Goal: Find specific page/section: Find specific page/section

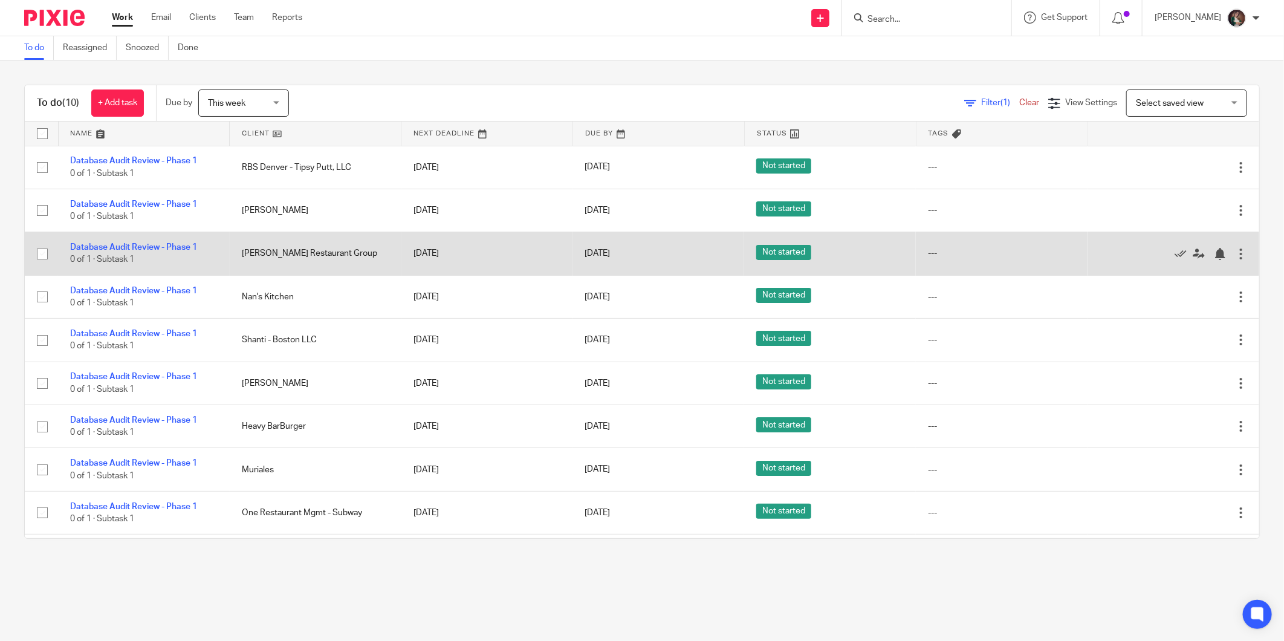
click at [1143, 252] on div at bounding box center [1167, 253] width 135 height 12
click at [1175, 255] on icon at bounding box center [1181, 254] width 12 height 12
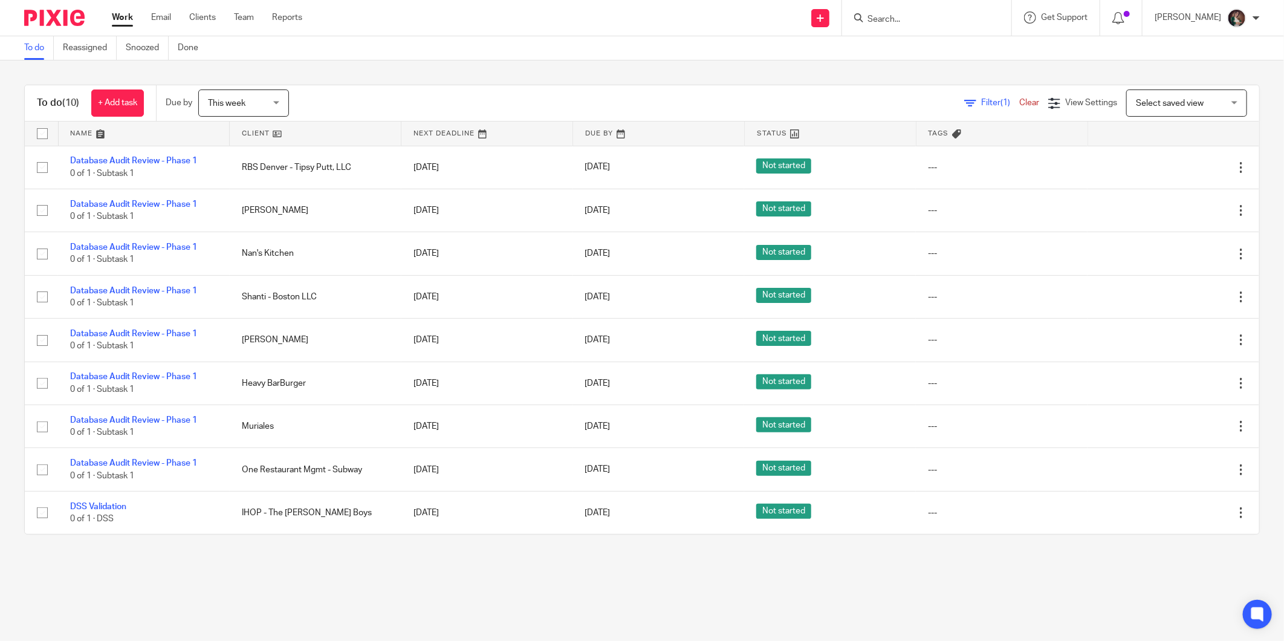
click at [909, 15] on input "Search" at bounding box center [920, 20] width 109 height 11
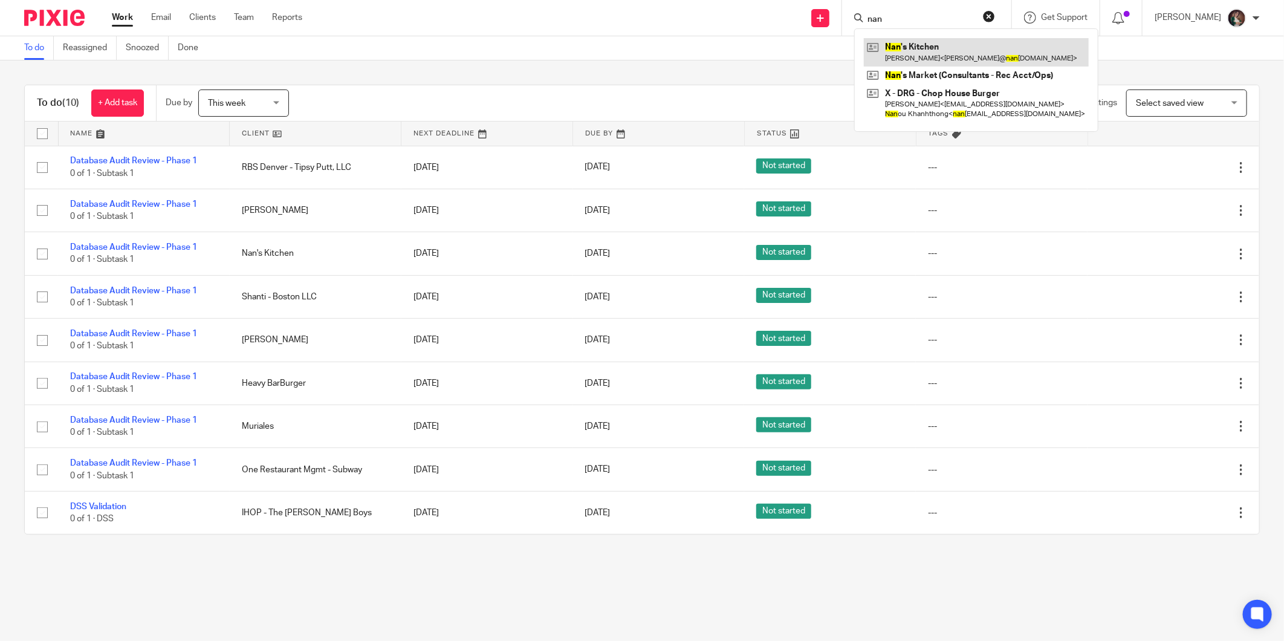
type input "nan"
click at [920, 51] on link at bounding box center [976, 52] width 225 height 28
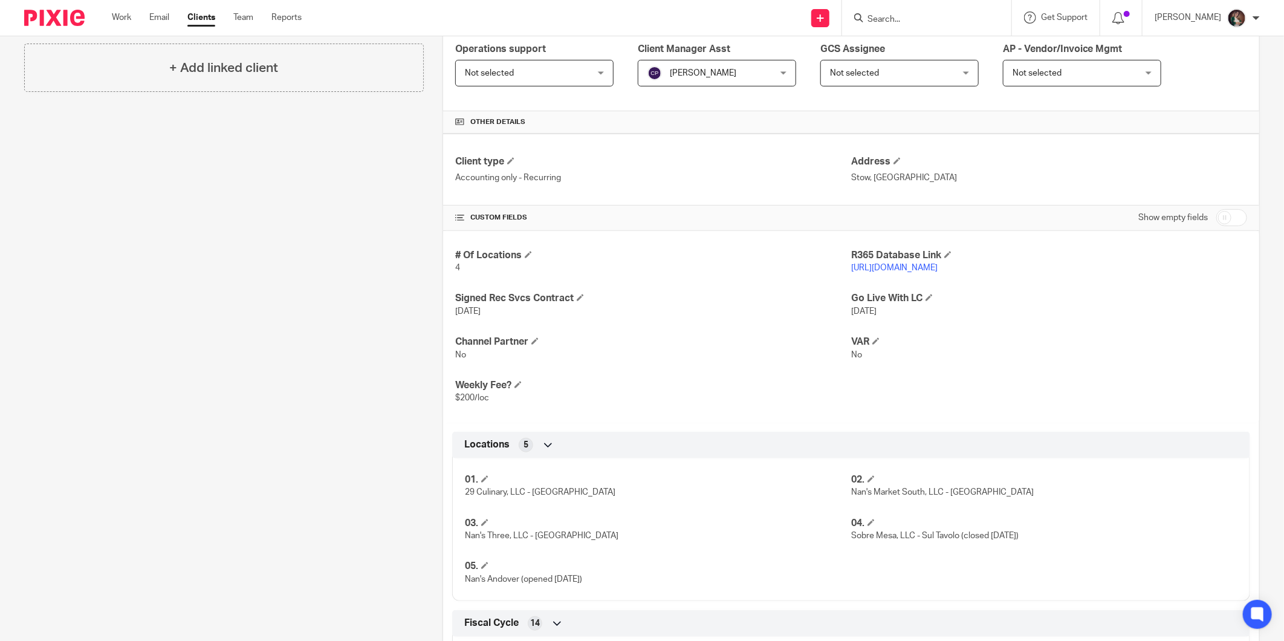
scroll to position [268, 0]
click at [925, 266] on link "[URL][DOMAIN_NAME]" at bounding box center [894, 265] width 86 height 8
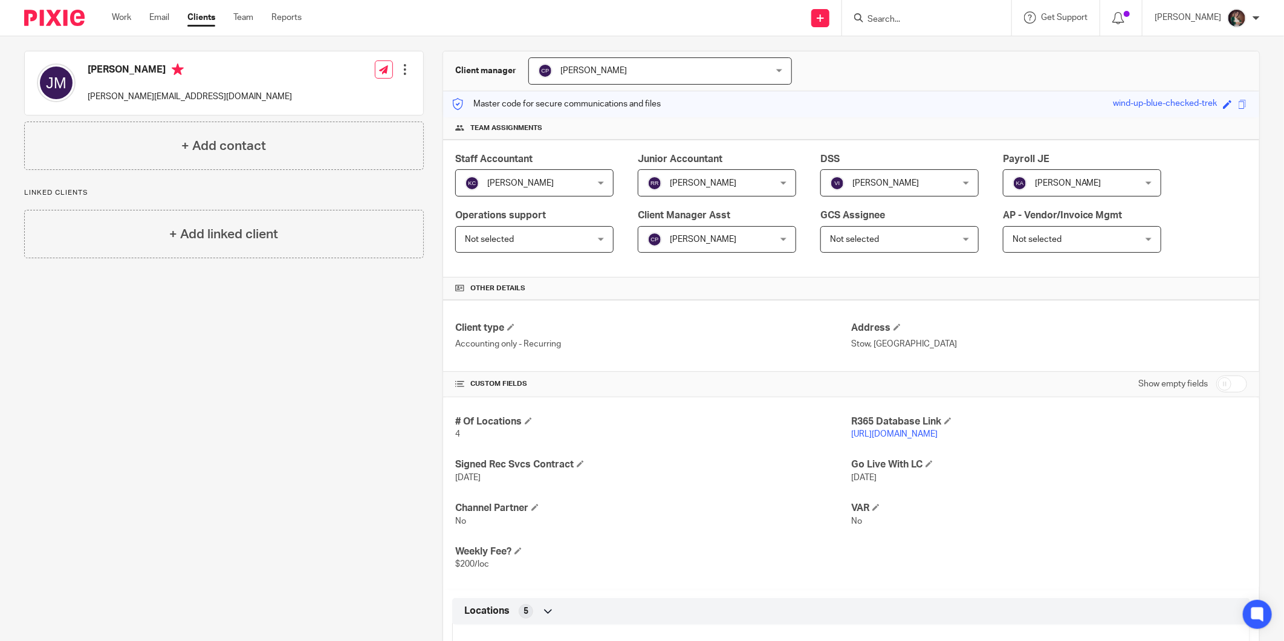
scroll to position [0, 0]
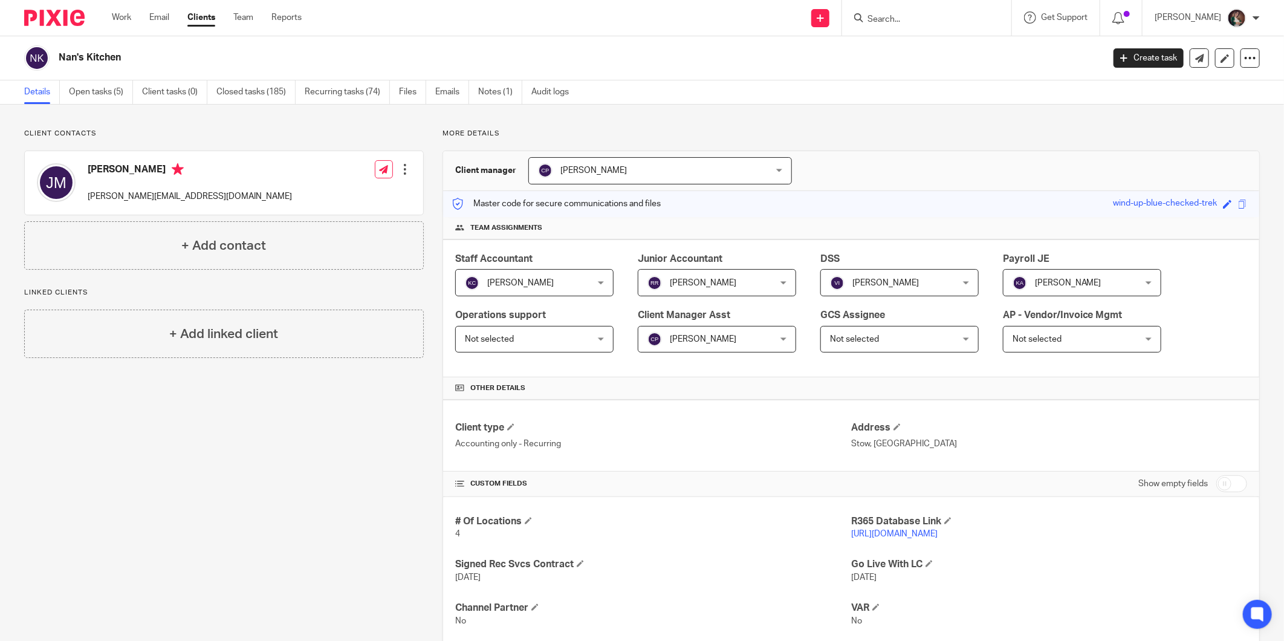
click at [869, 535] on link "[URL][DOMAIN_NAME]" at bounding box center [894, 534] width 86 height 8
click at [871, 533] on link "[URL][DOMAIN_NAME]" at bounding box center [894, 534] width 86 height 8
click at [869, 536] on link "[URL][DOMAIN_NAME]" at bounding box center [894, 534] width 86 height 8
click at [872, 538] on link "[URL][DOMAIN_NAME]" at bounding box center [894, 534] width 86 height 8
